Goal: Task Accomplishment & Management: Use online tool/utility

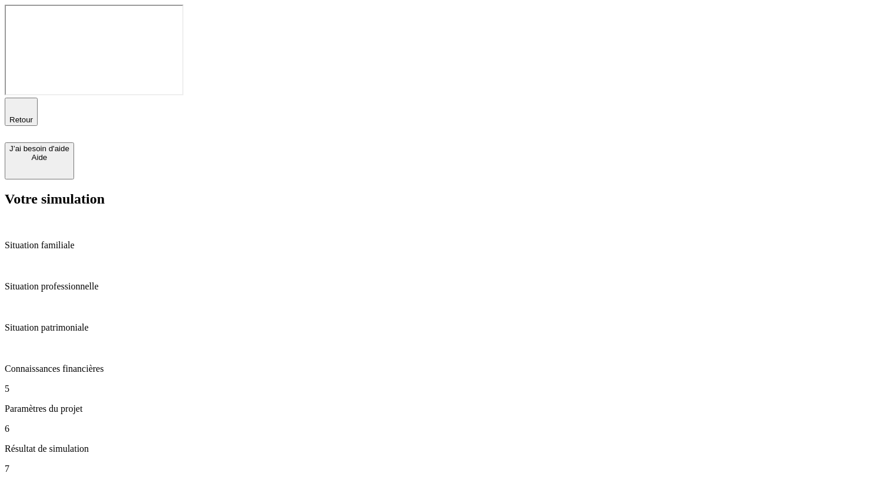
type input "1 000"
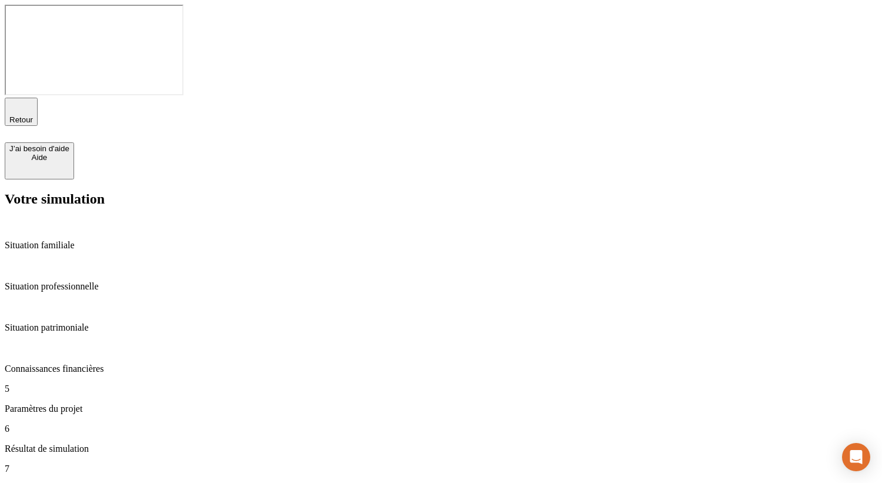
type input "4"
type input "1"
type input "9"
type input "18"
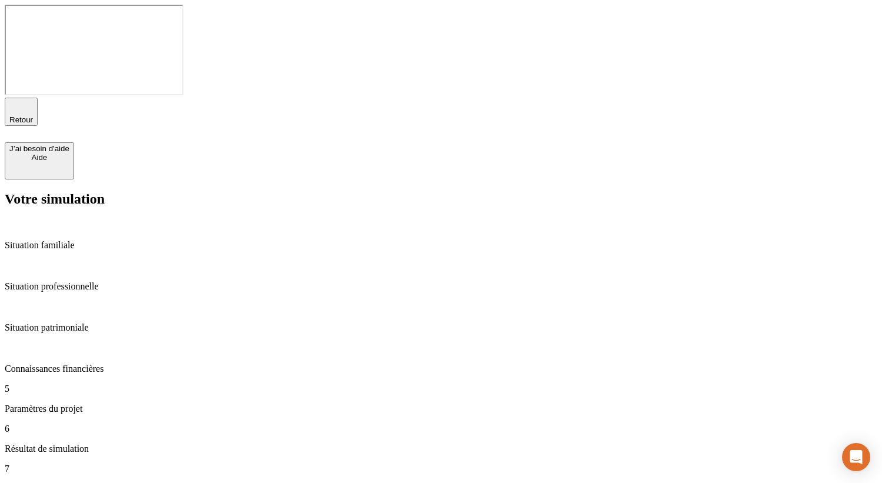
type input "6"
type input "50"
type input "6"
type input "0"
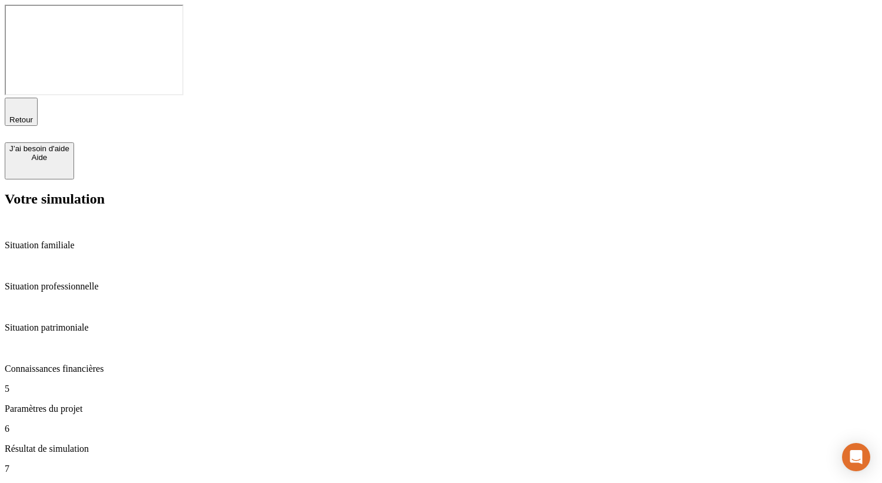
type input "1"
